Goal: Task Accomplishment & Management: Complete application form

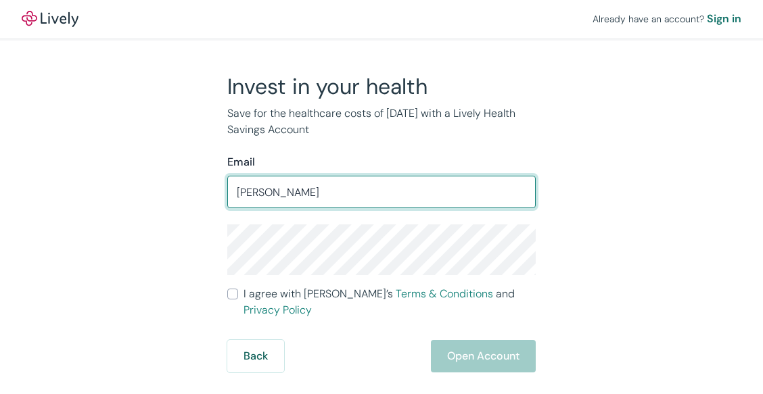
type input "[PERSON_NAME][EMAIL_ADDRESS][PERSON_NAME][DOMAIN_NAME]"
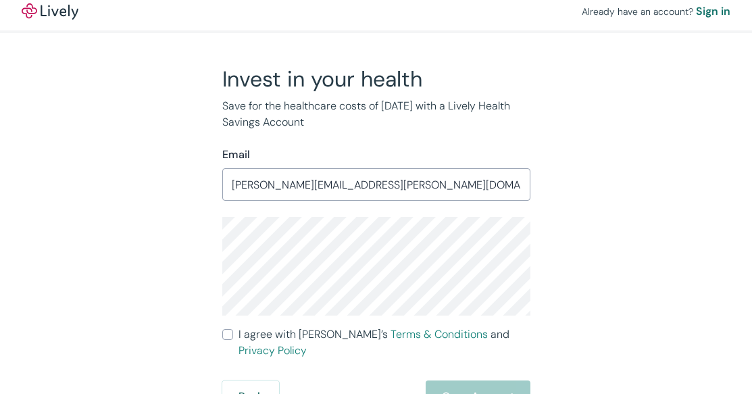
scroll to position [10, 0]
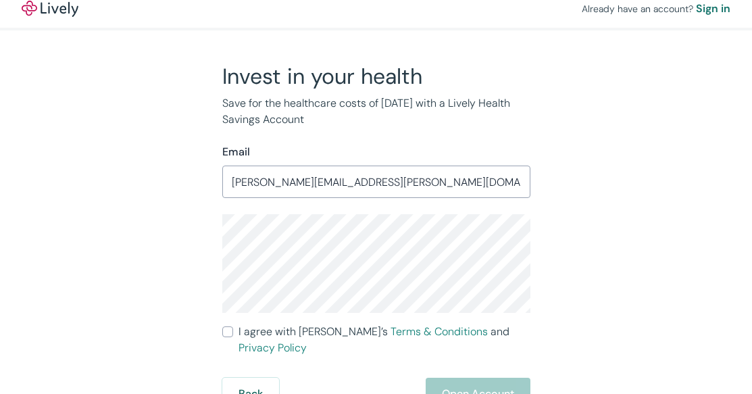
click at [226, 330] on input "I agree with Lively’s Terms & Conditions and Privacy Policy" at bounding box center [227, 332] width 11 height 11
checkbox input "true"
click at [477, 380] on button "Open Account" at bounding box center [478, 394] width 105 height 32
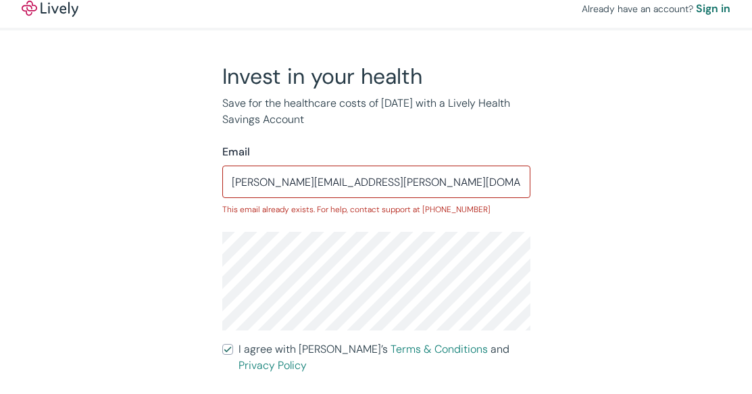
scroll to position [0, 0]
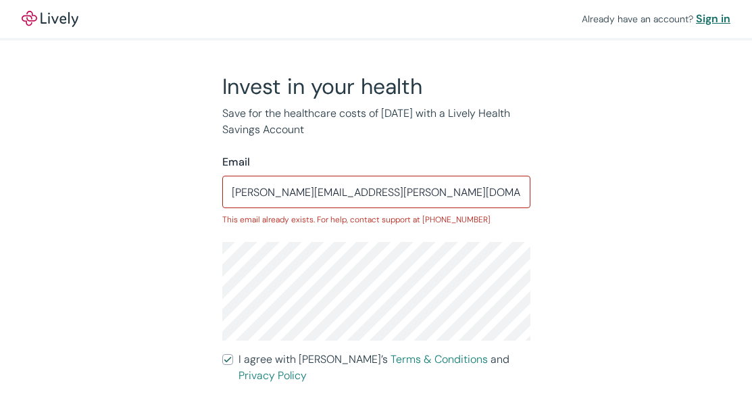
click at [711, 18] on div "Sign in" at bounding box center [713, 19] width 34 height 16
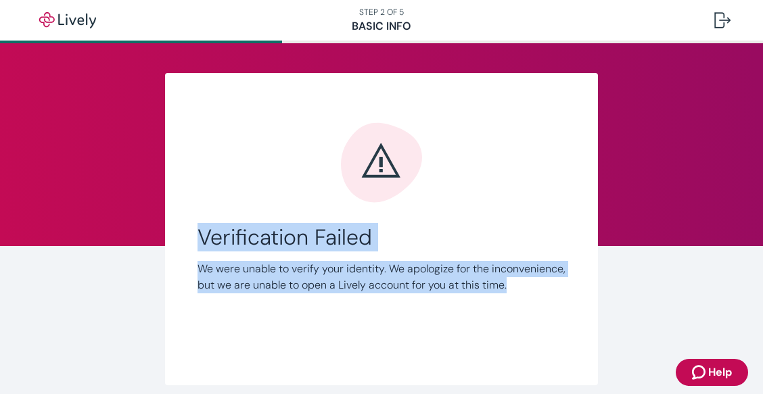
drag, startPoint x: 195, startPoint y: 234, endPoint x: 406, endPoint y: 302, distance: 221.5
click at [406, 293] on div "Verification Failed We were unable to verify your identity. We apologize for th…" at bounding box center [381, 258] width 368 height 69
copy div "Verification Failed We were unable to verify your identity. We apologize for th…"
